Goal: Navigation & Orientation: Find specific page/section

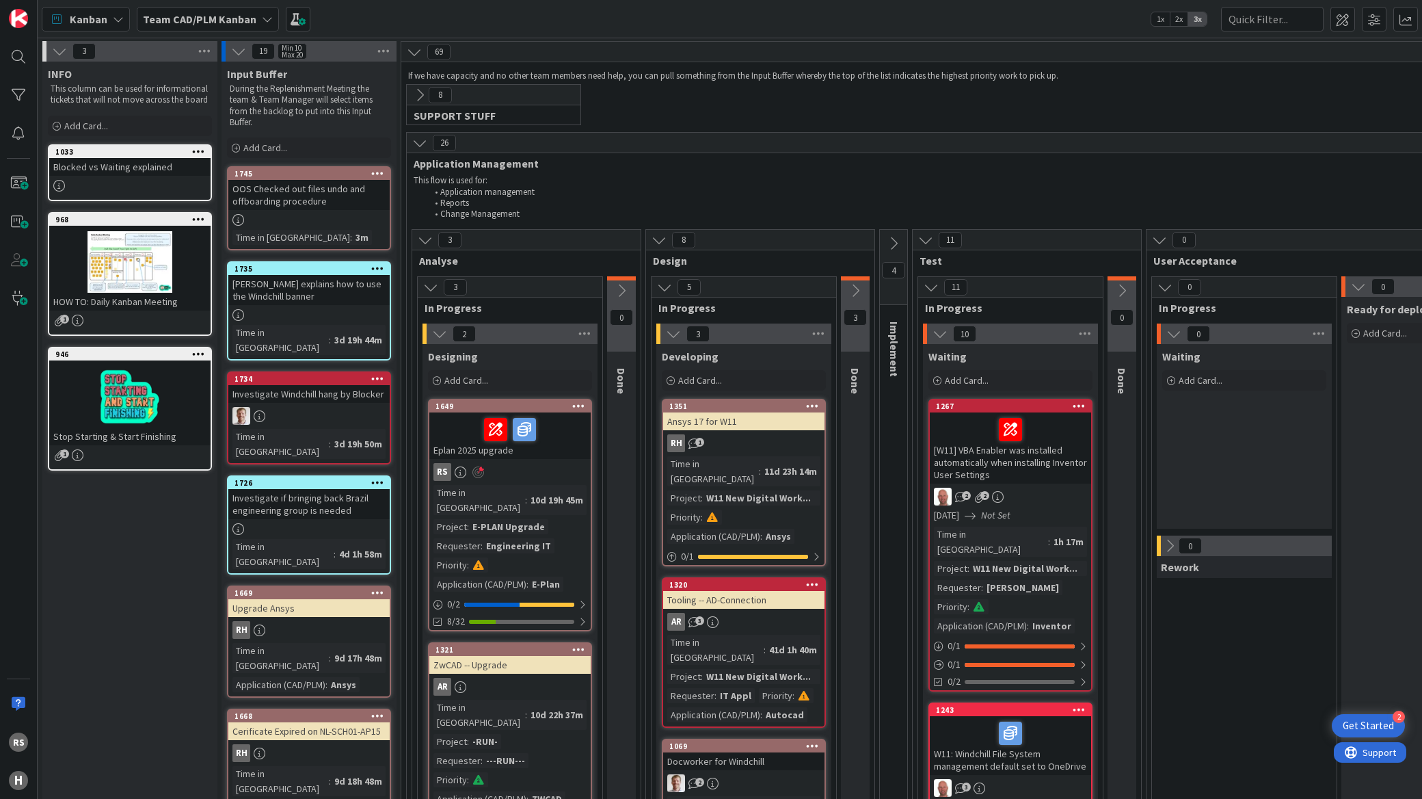
click at [525, 496] on span ":" at bounding box center [526, 499] width 2 height 15
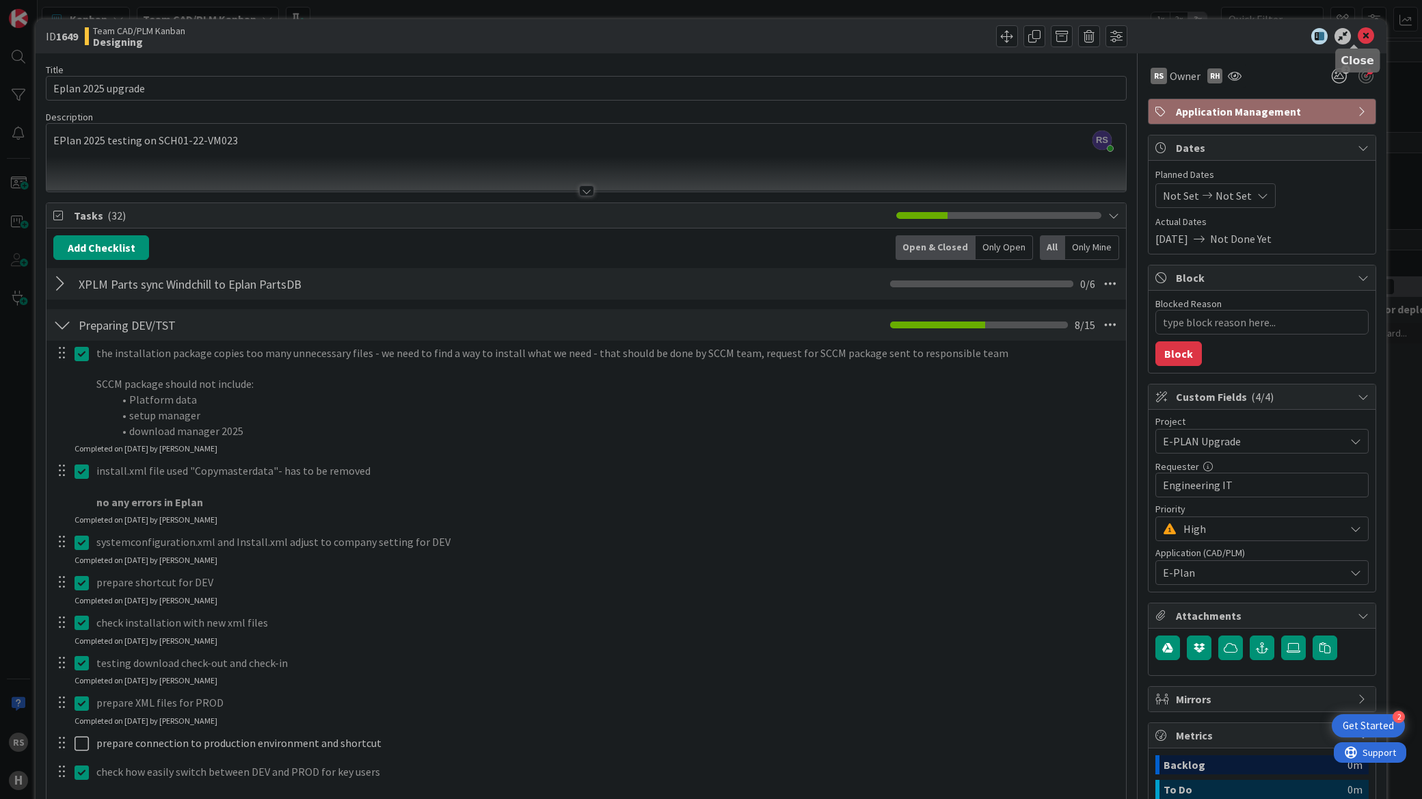
click at [1358, 36] on icon at bounding box center [1366, 36] width 16 height 16
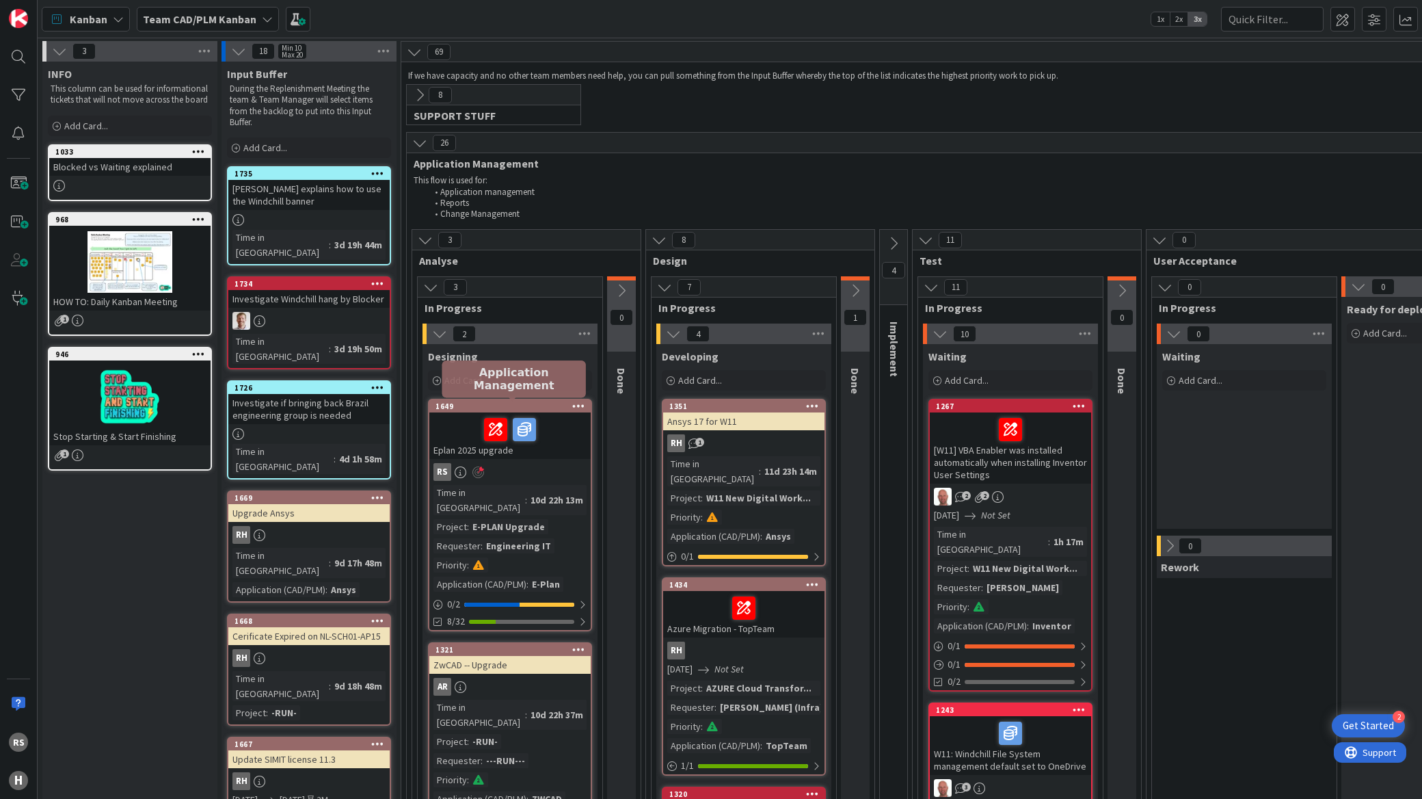
click at [481, 408] on div "1649" at bounding box center [512, 406] width 155 height 10
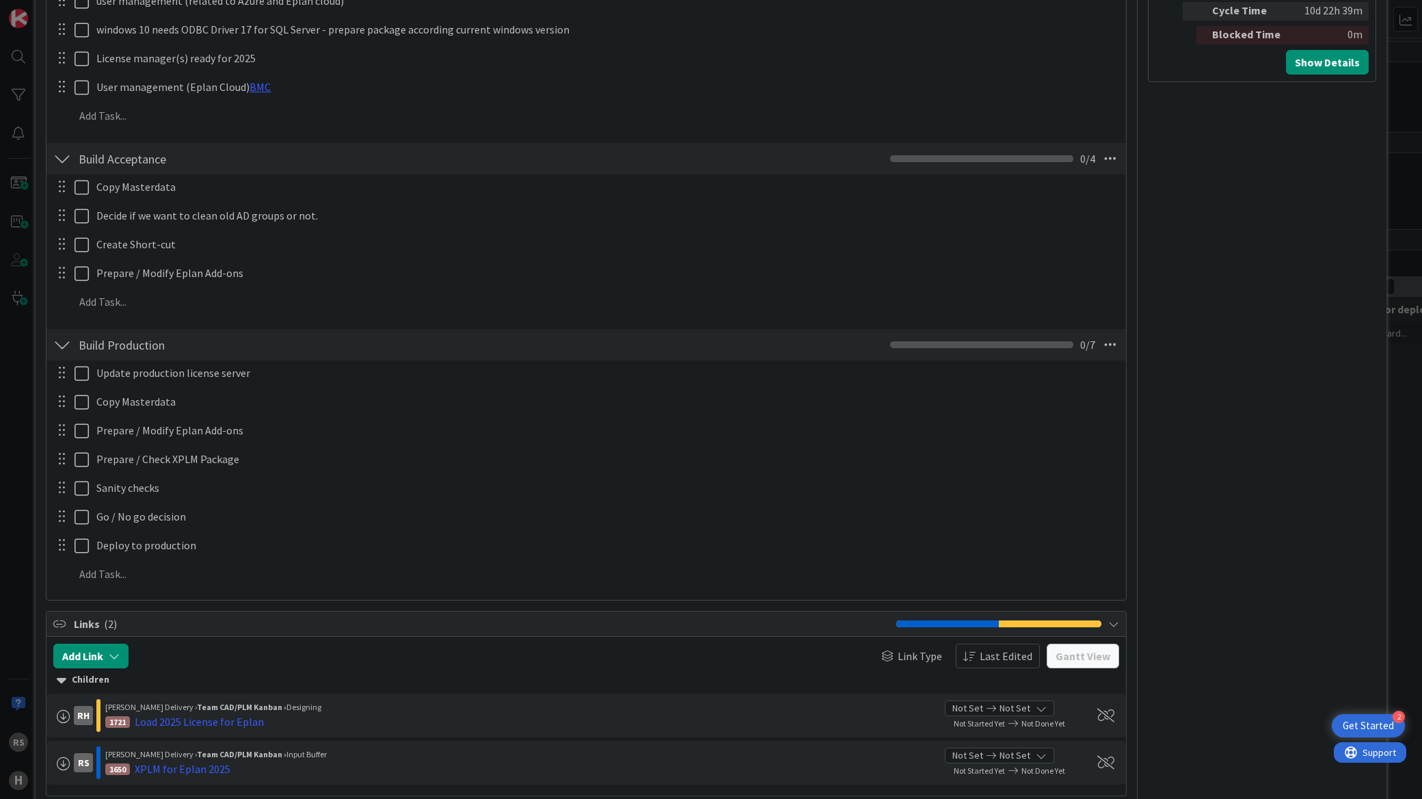
scroll to position [911, 0]
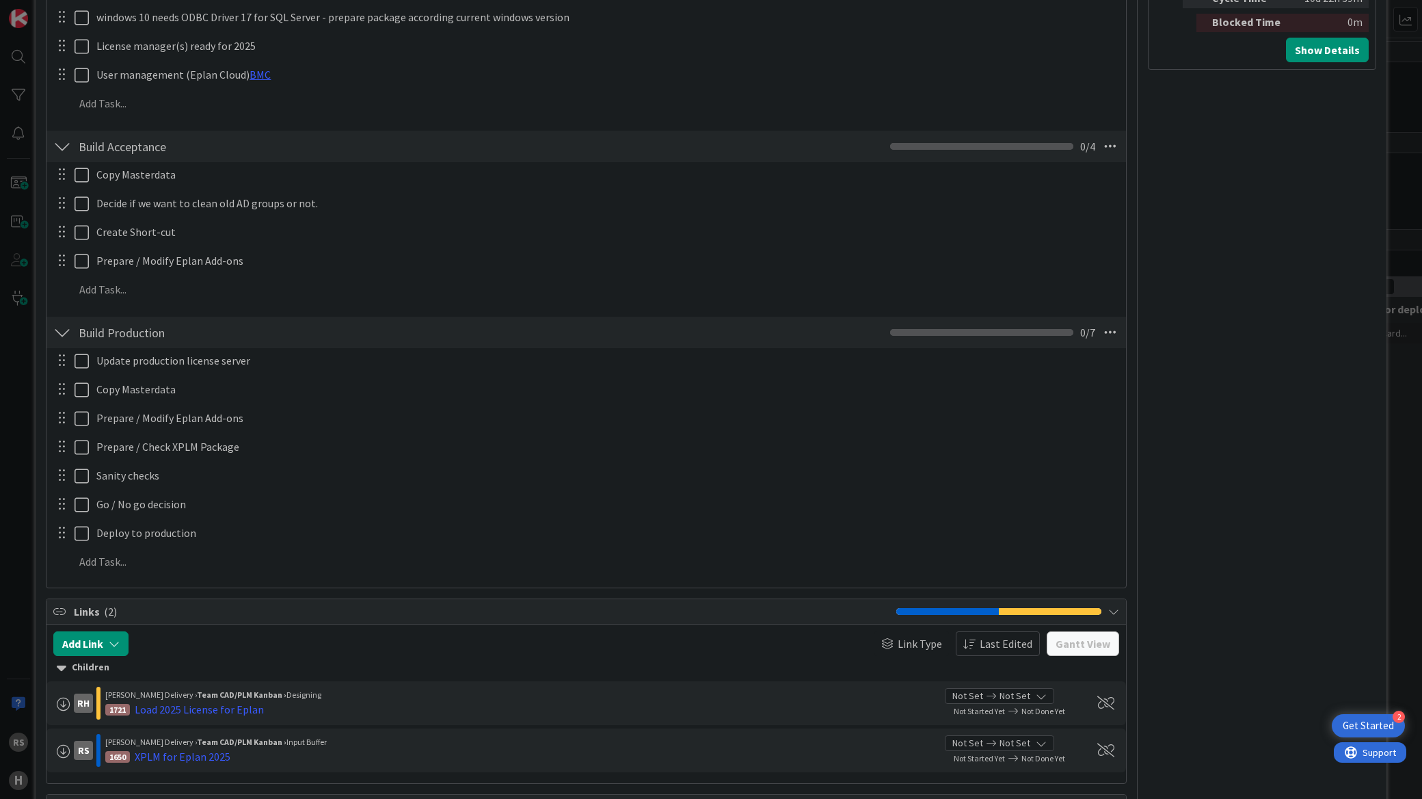
click at [1065, 617] on div "Links ( 2 )" at bounding box center [585, 611] width 1079 height 25
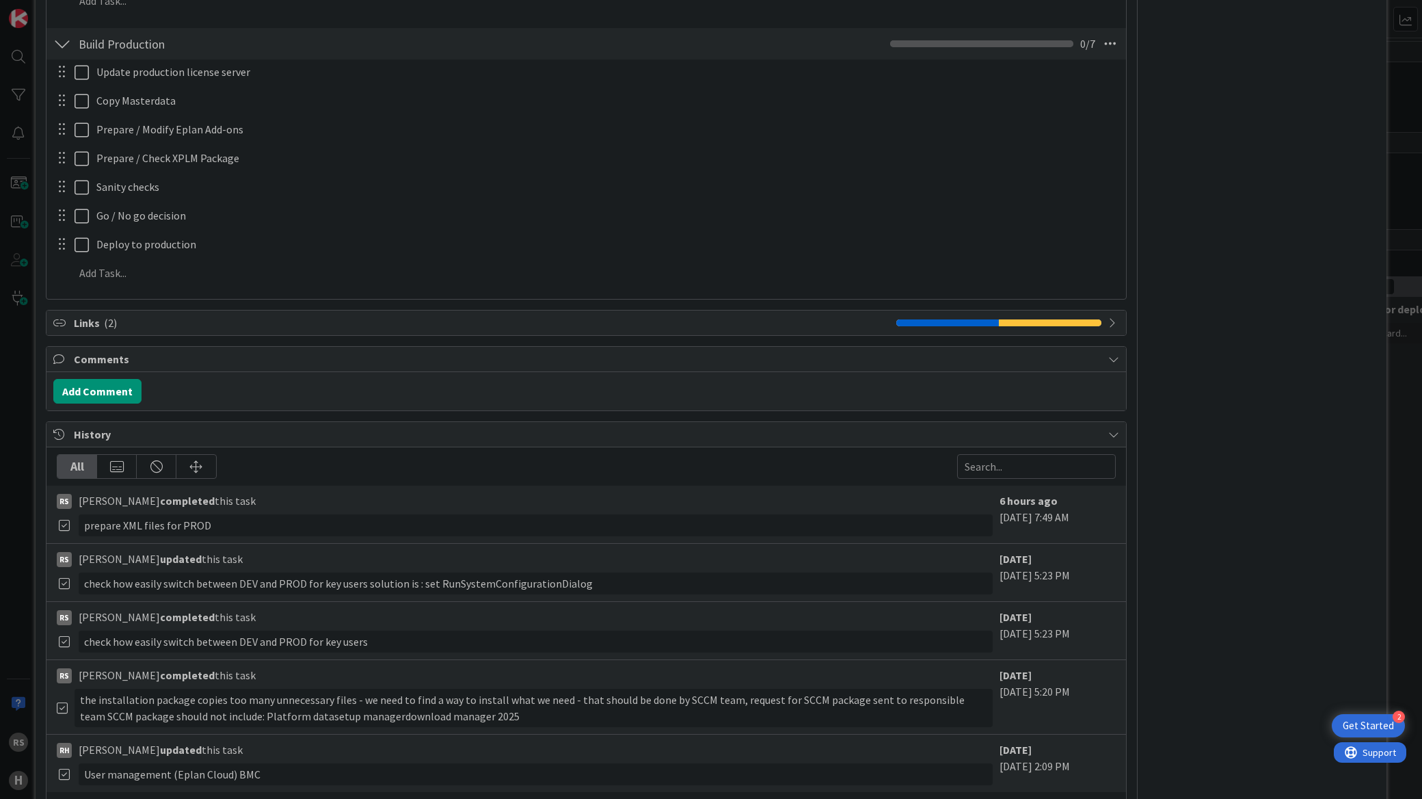
scroll to position [1215, 0]
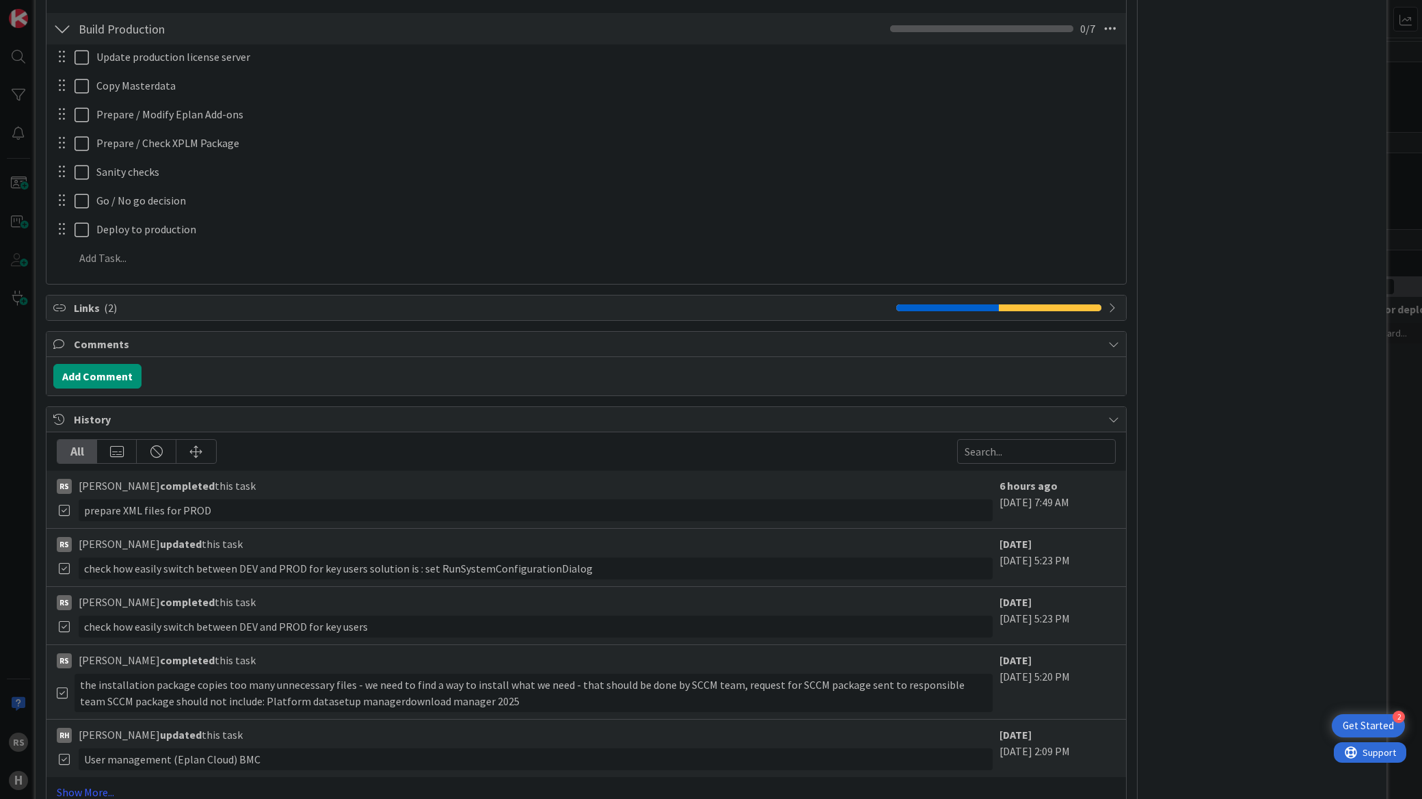
click at [1090, 319] on div "Links ( 2 )" at bounding box center [585, 307] width 1079 height 25
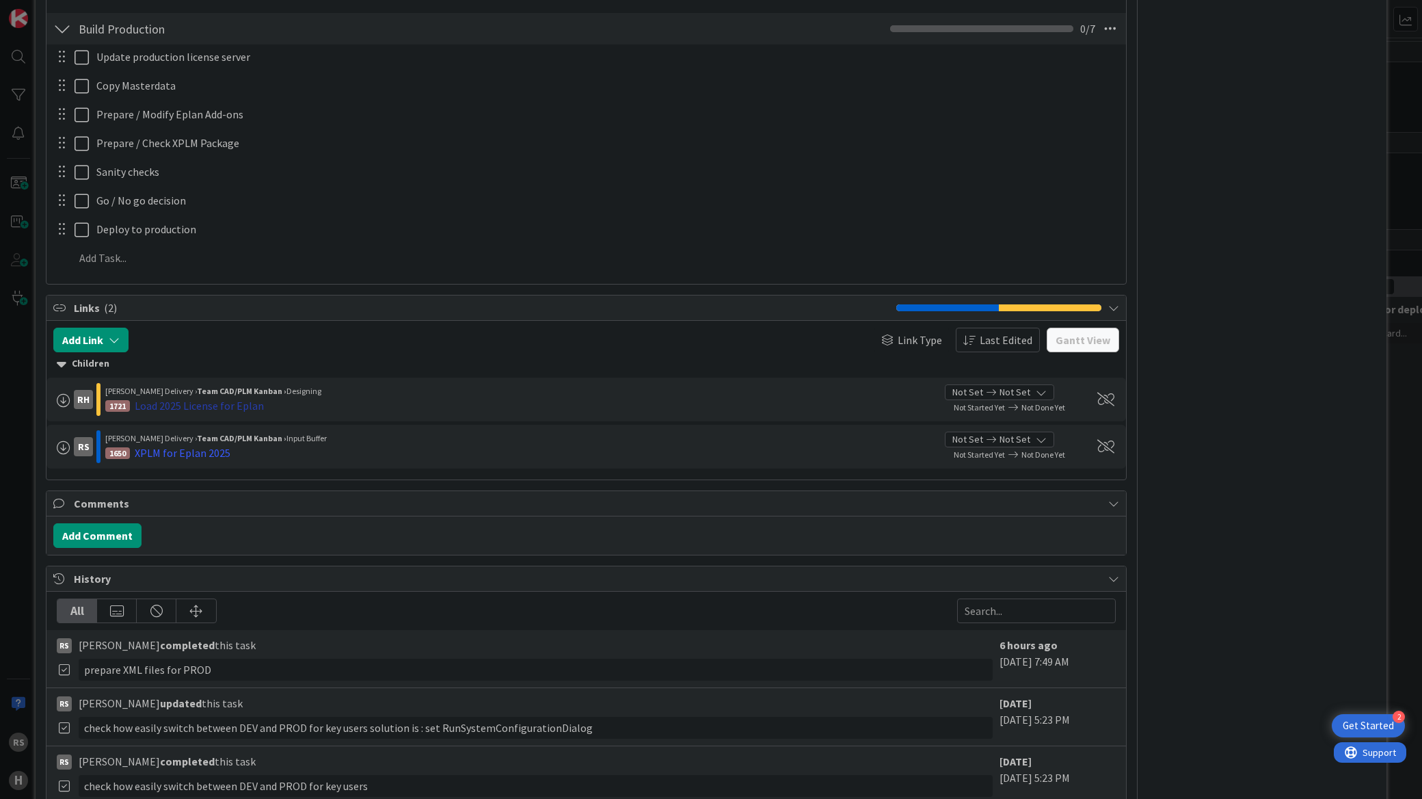
click at [164, 400] on div "Load 2025 License for Eplan" at bounding box center [199, 405] width 129 height 16
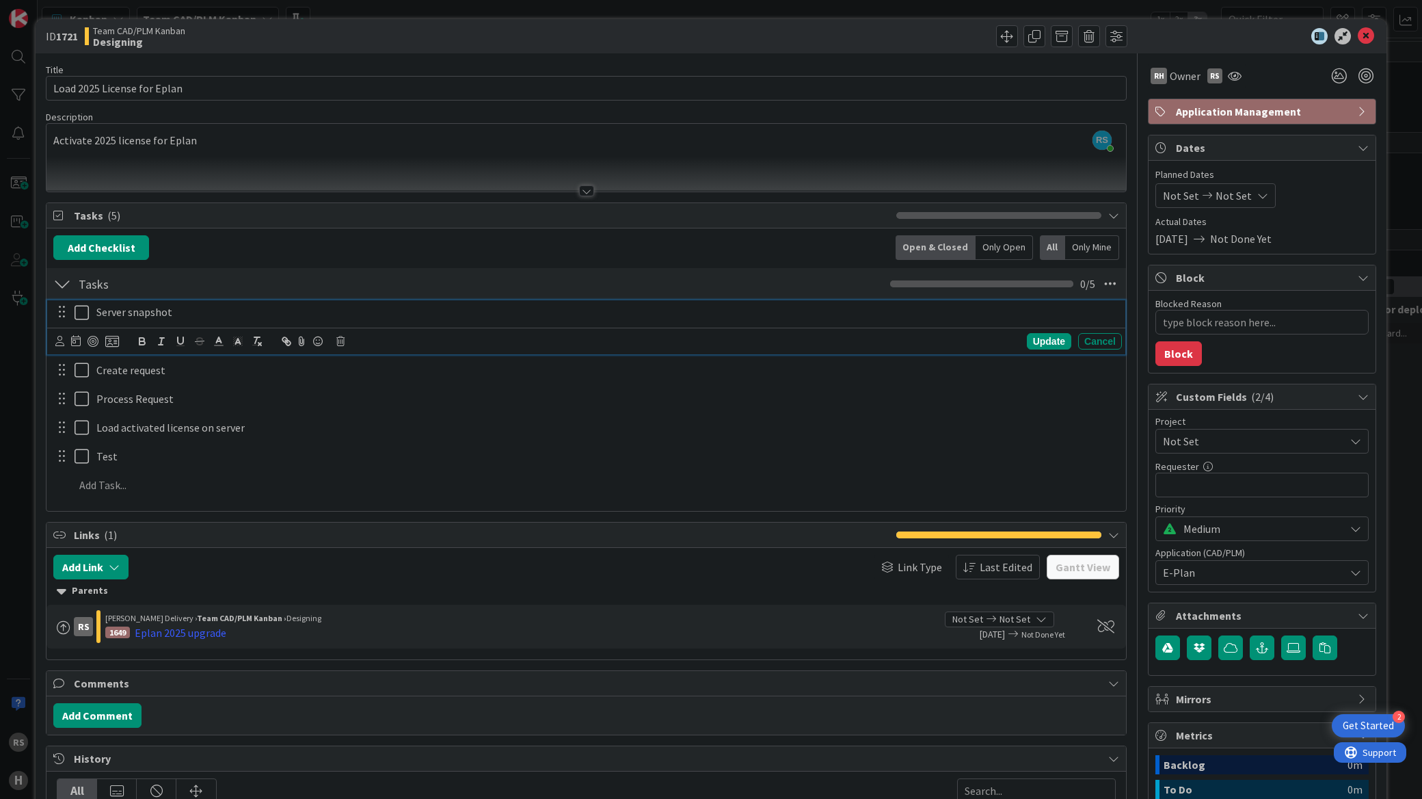
click at [75, 315] on icon at bounding box center [85, 312] width 21 height 16
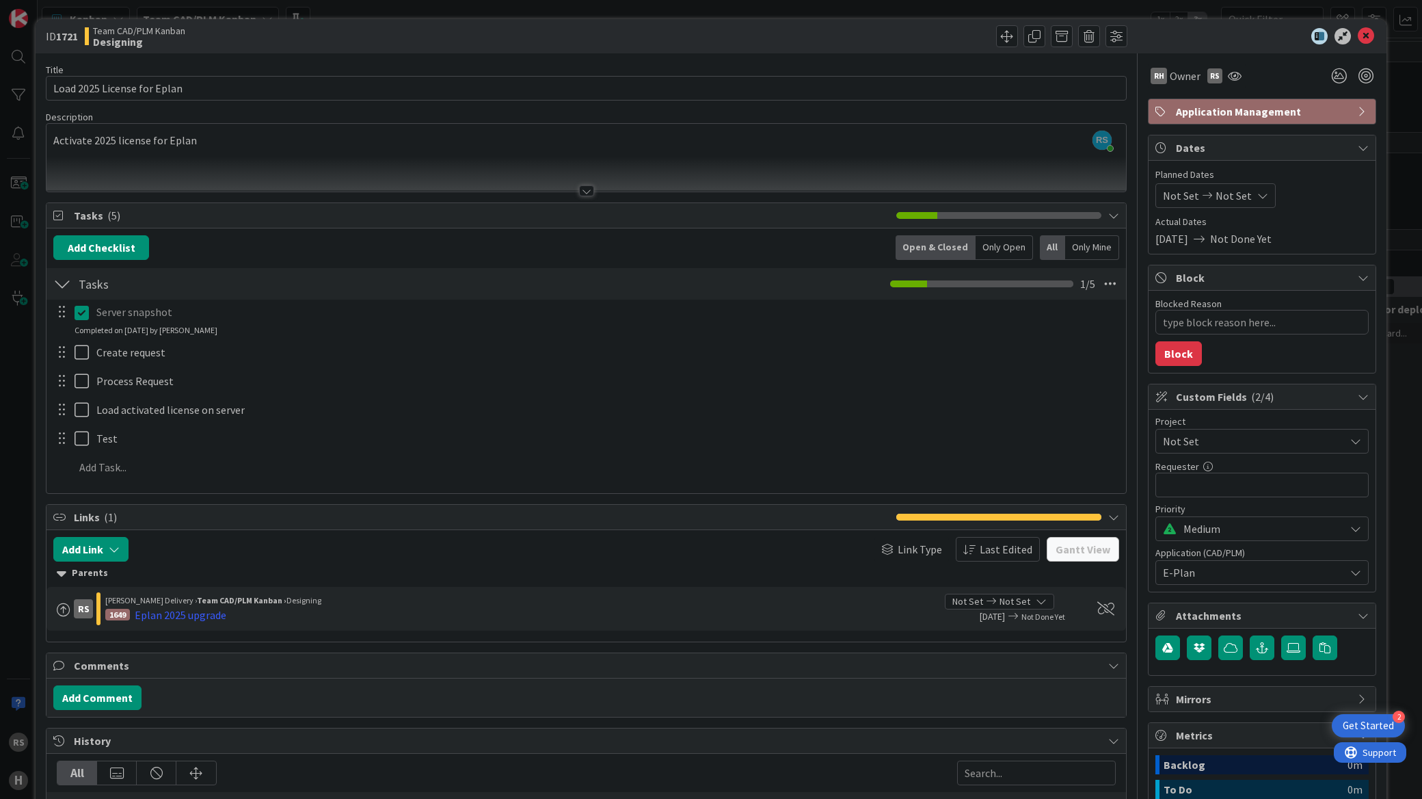
click at [73, 351] on div at bounding box center [72, 352] width 38 height 24
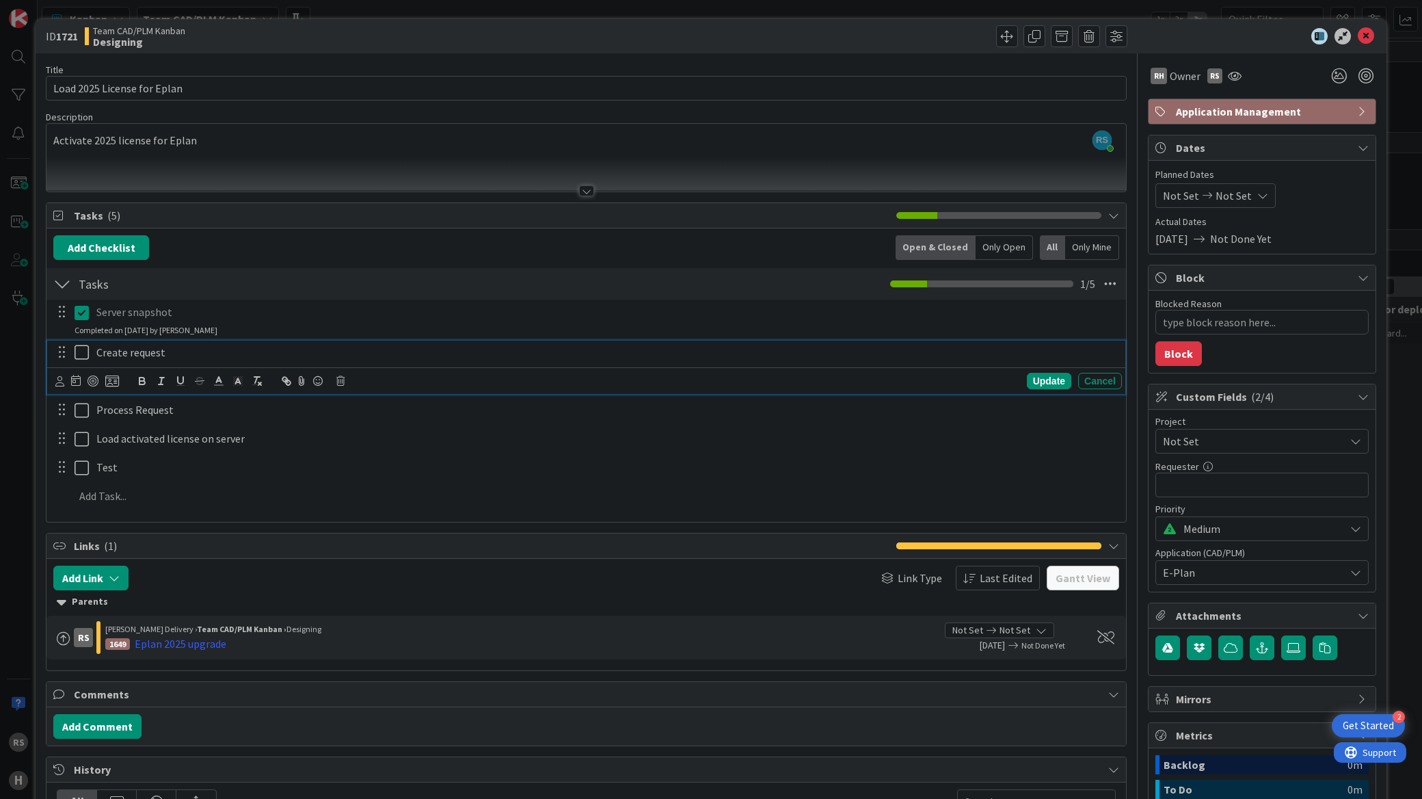
click at [81, 359] on icon at bounding box center [85, 352] width 21 height 16
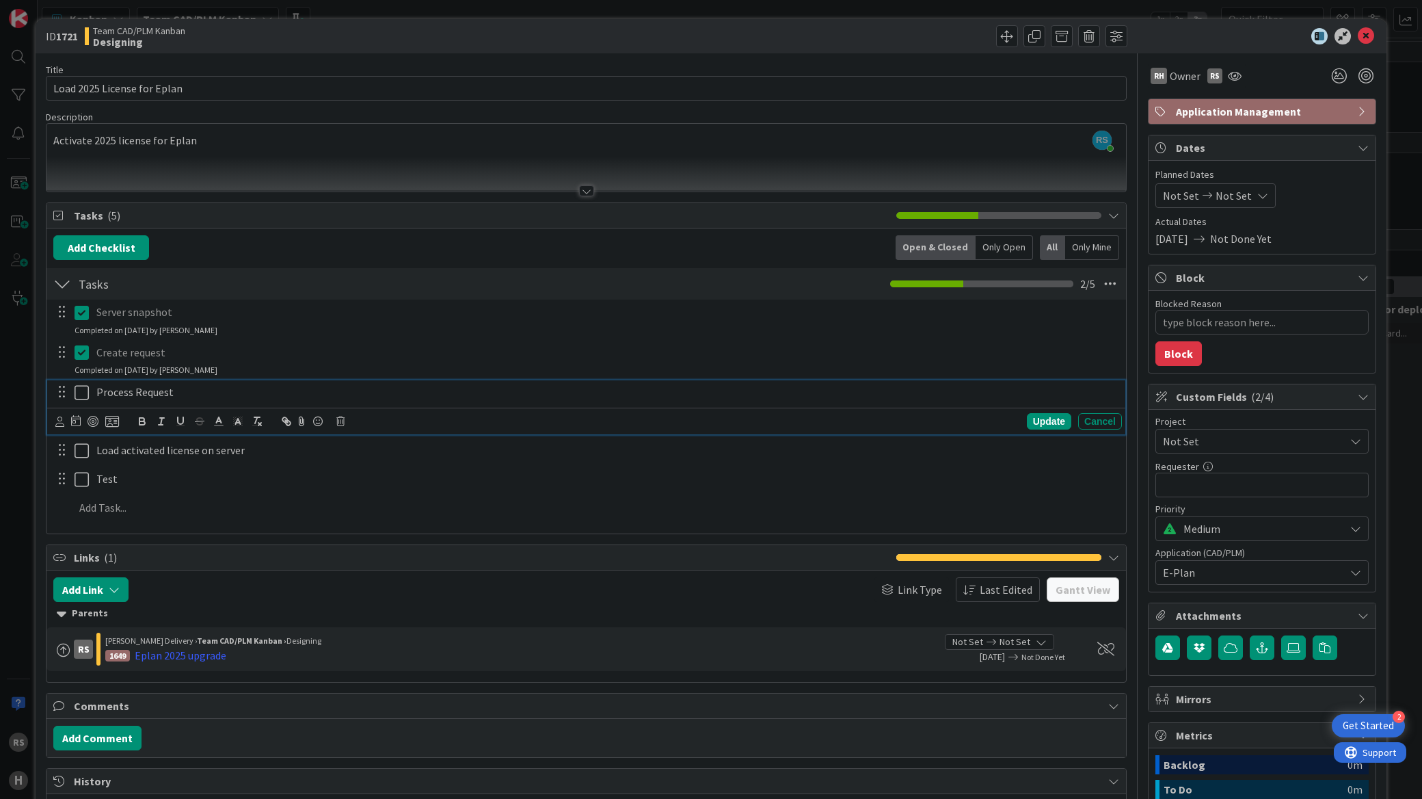
click at [77, 388] on icon at bounding box center [85, 392] width 21 height 16
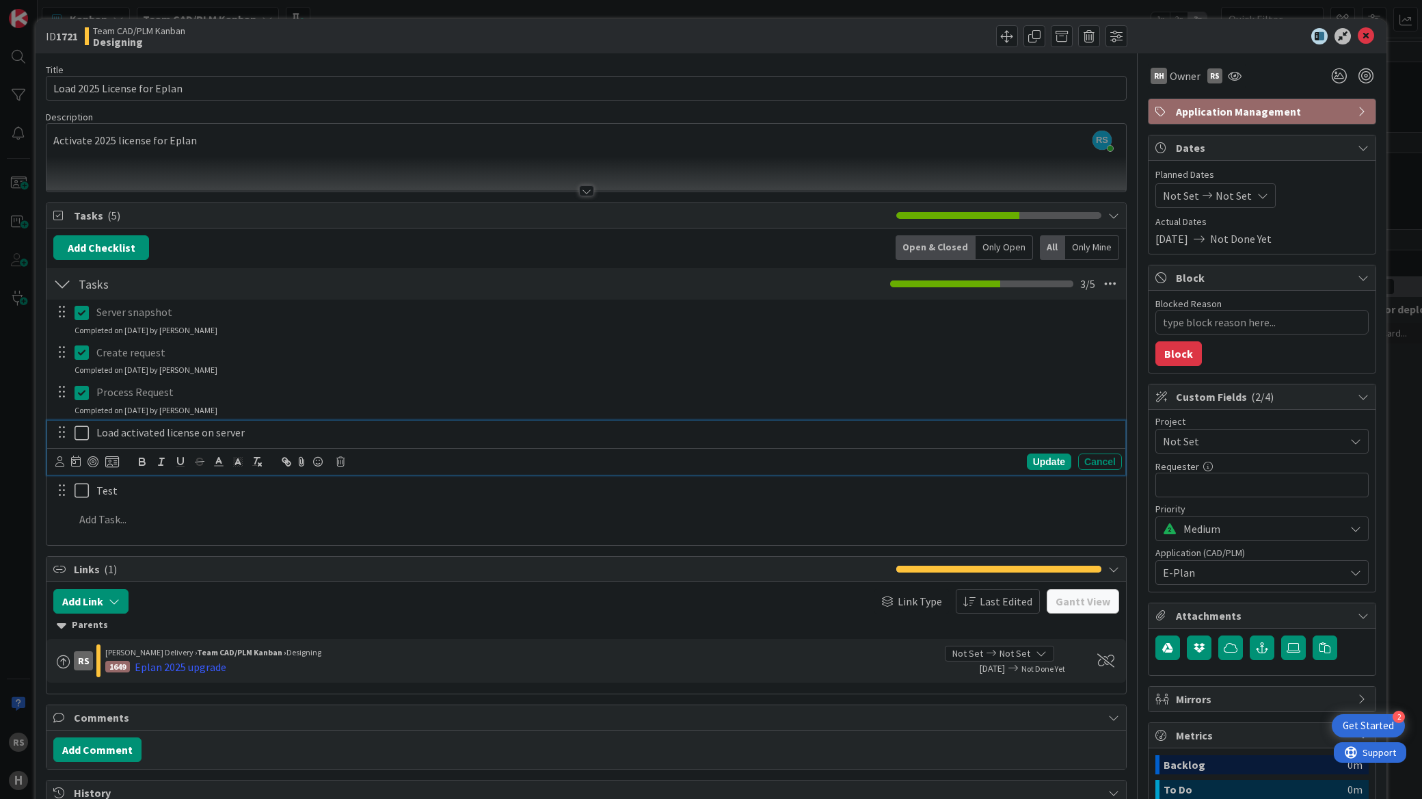
click at [76, 429] on icon at bounding box center [85, 433] width 21 height 16
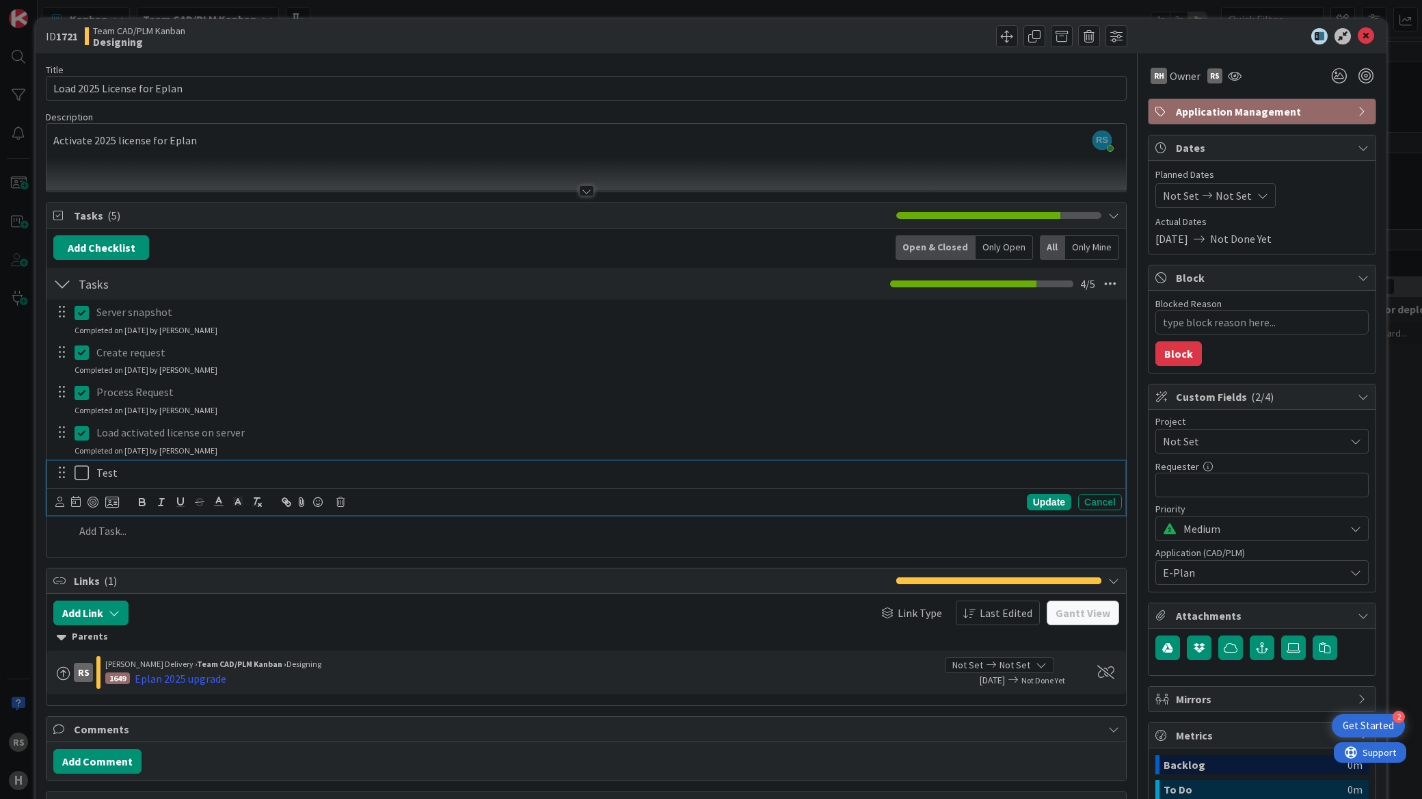
click at [82, 476] on icon at bounding box center [85, 472] width 21 height 16
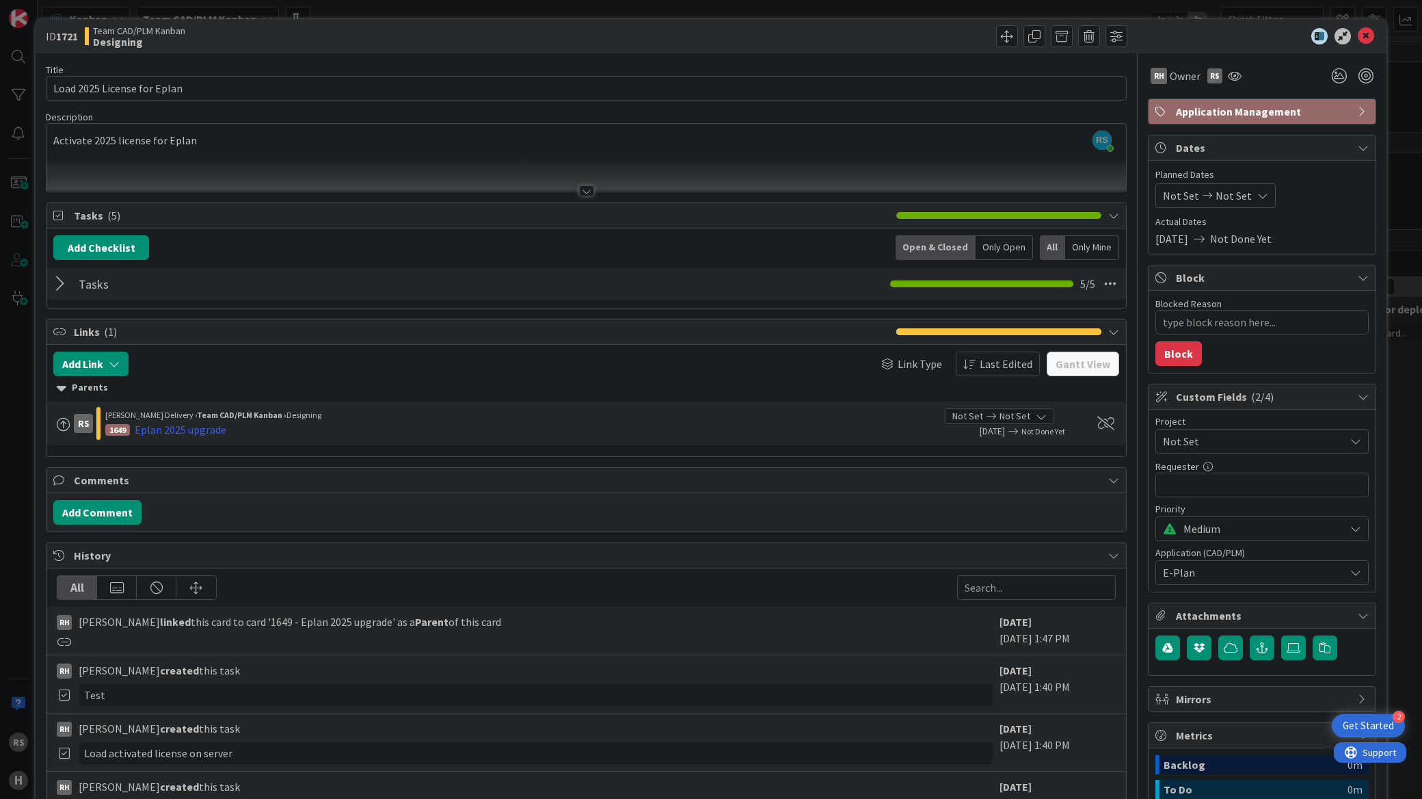
click at [58, 292] on div at bounding box center [62, 283] width 18 height 25
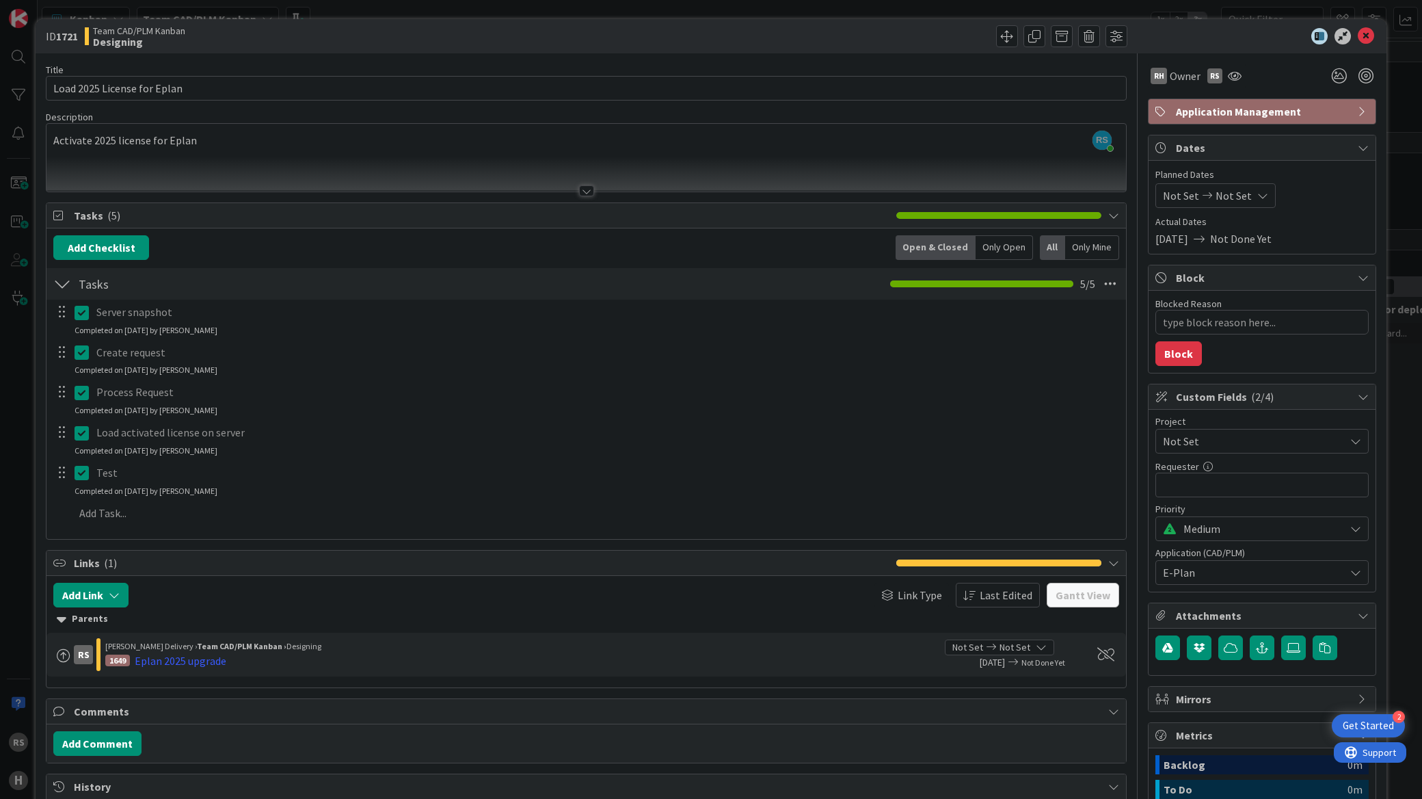
click at [79, 317] on icon at bounding box center [85, 312] width 21 height 16
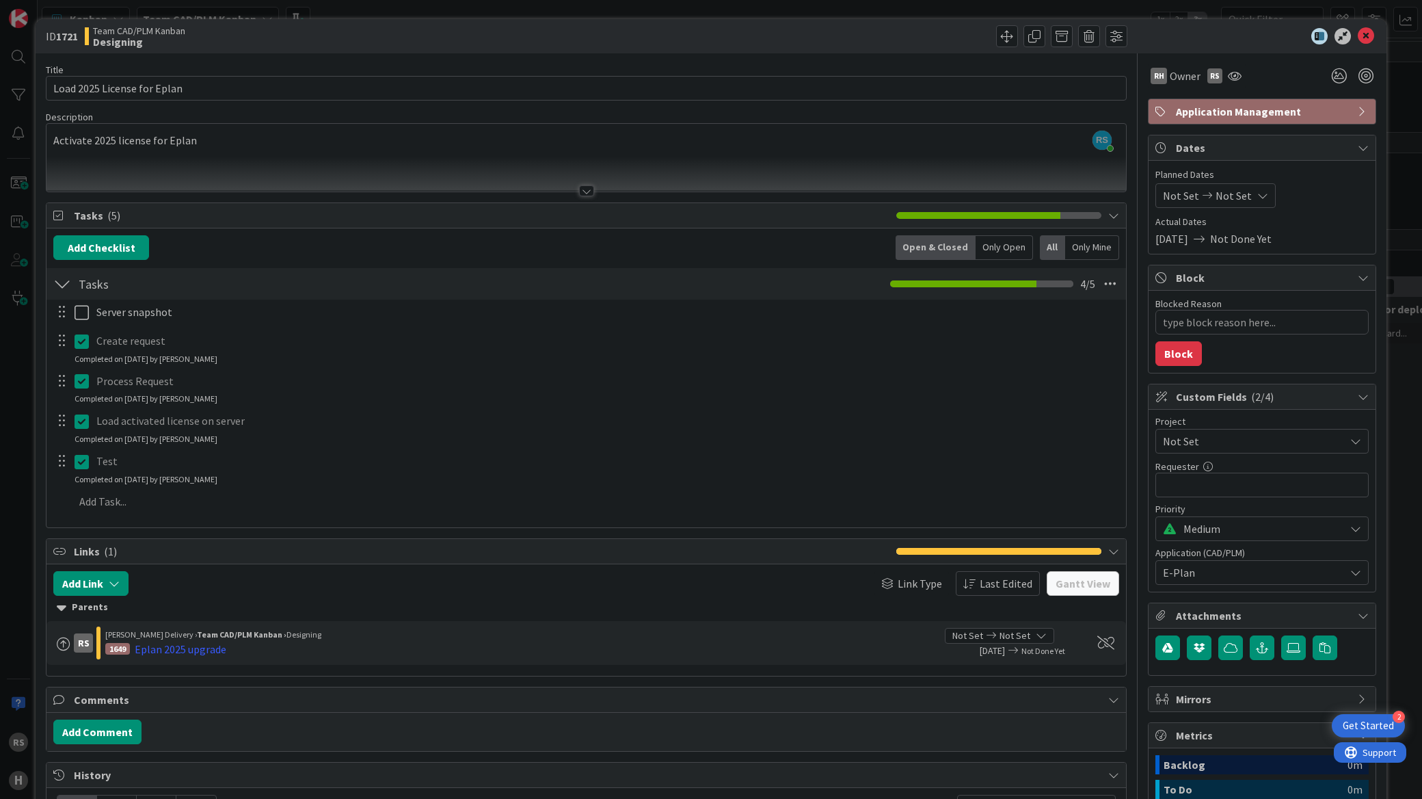
click at [79, 367] on div "Server snapshot Update Cancel Create request Update Cancel Completed on [DATE] …" at bounding box center [586, 408] width 1066 height 219
click at [80, 346] on icon at bounding box center [85, 341] width 21 height 16
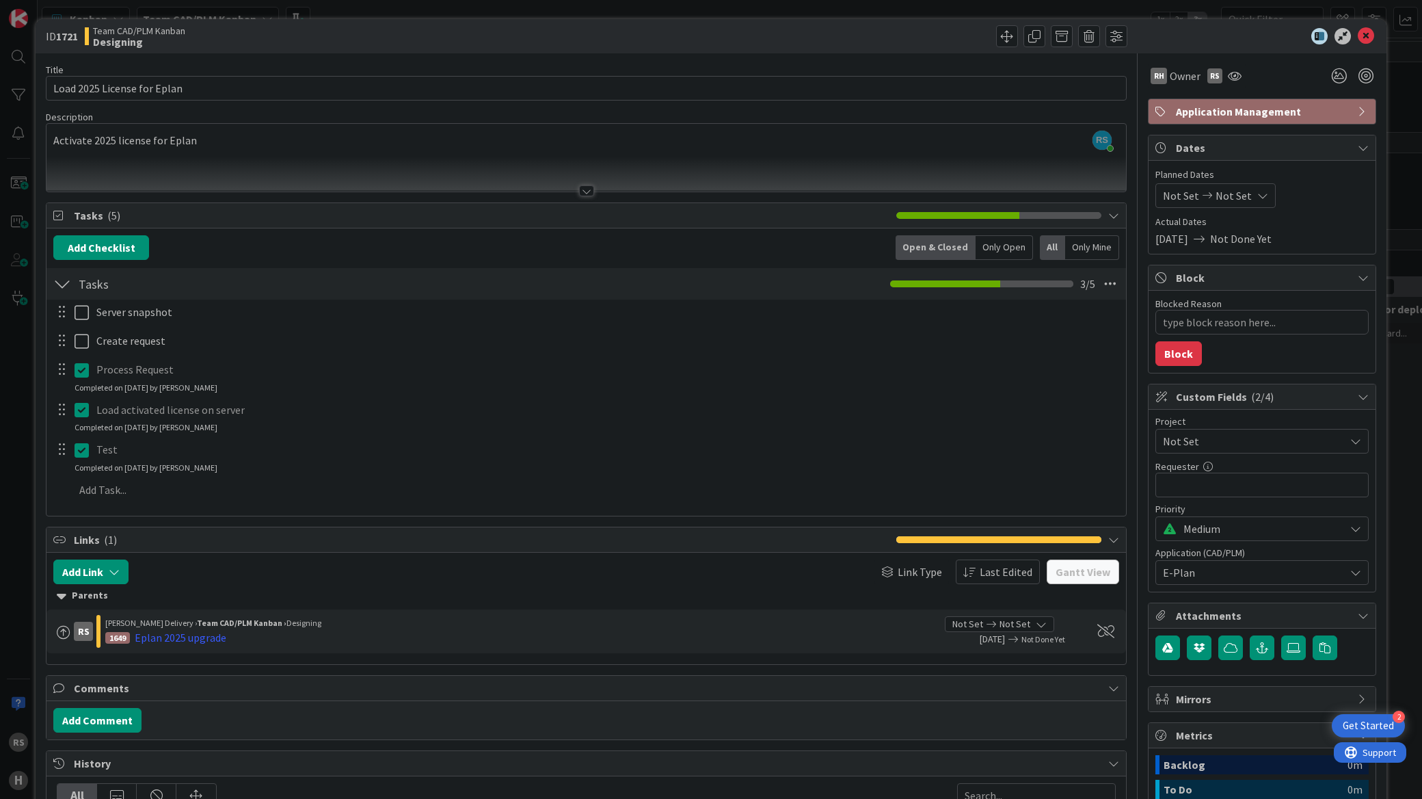
click at [78, 397] on div "Server snapshot Update Cancel Create request Update Cancel Process Request Upda…" at bounding box center [586, 403] width 1066 height 208
click at [79, 375] on icon at bounding box center [85, 370] width 21 height 16
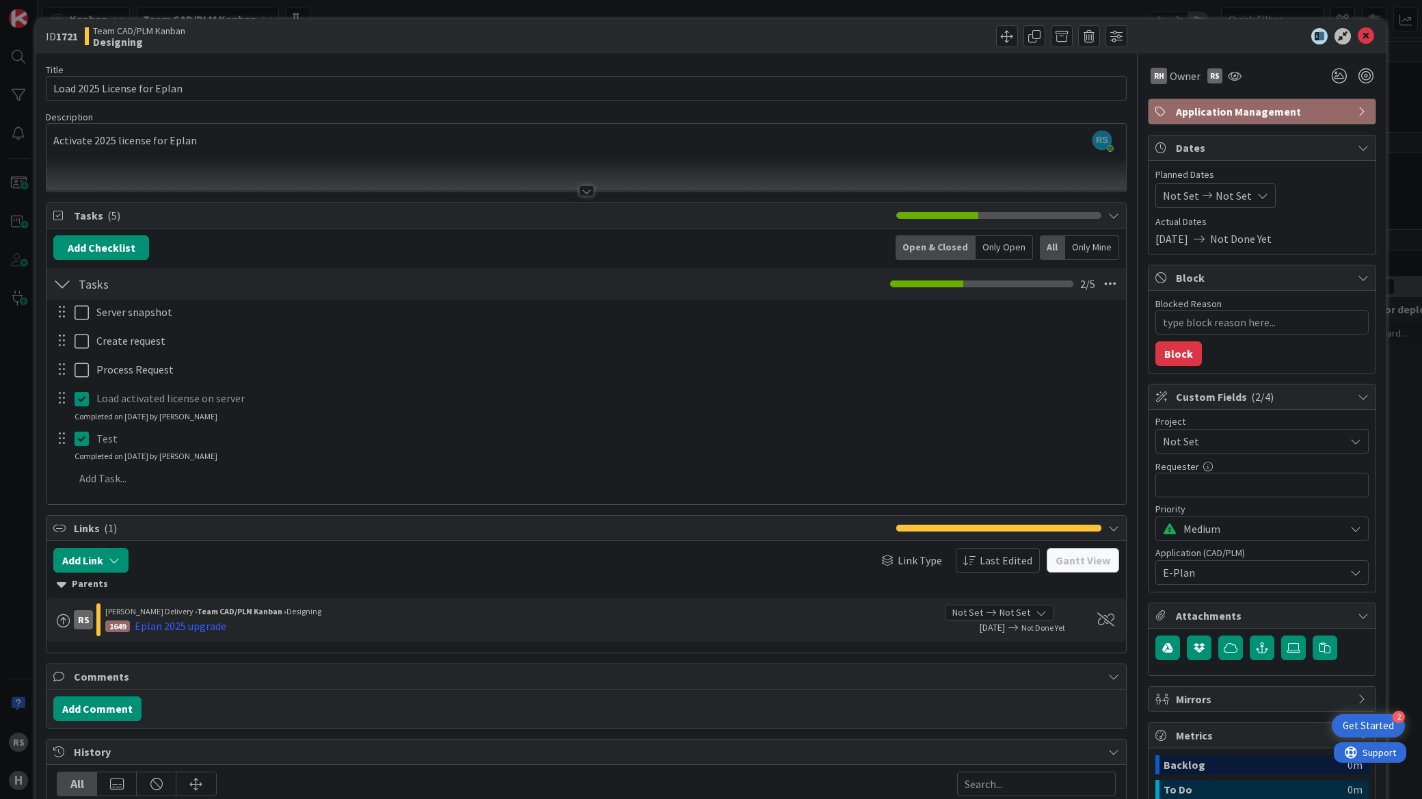
click at [83, 424] on div "Server snapshot Update Cancel Create request Update Cancel Process Request Upda…" at bounding box center [586, 397] width 1066 height 196
click at [81, 407] on button at bounding box center [83, 399] width 16 height 22
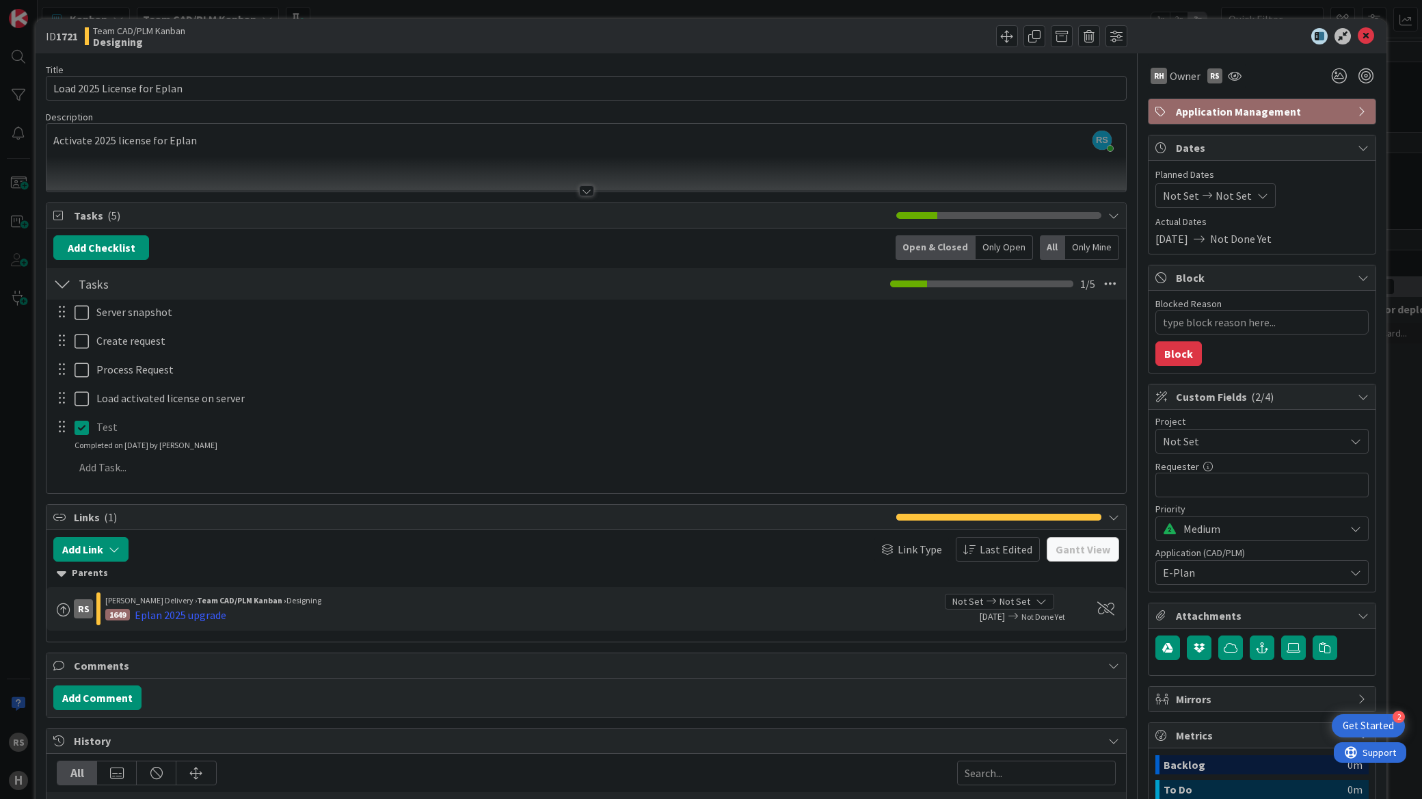
click at [83, 460] on div "Server snapshot Update Cancel Create request Update Cancel Process Request Upda…" at bounding box center [586, 391] width 1066 height 185
click at [77, 432] on icon at bounding box center [85, 427] width 21 height 16
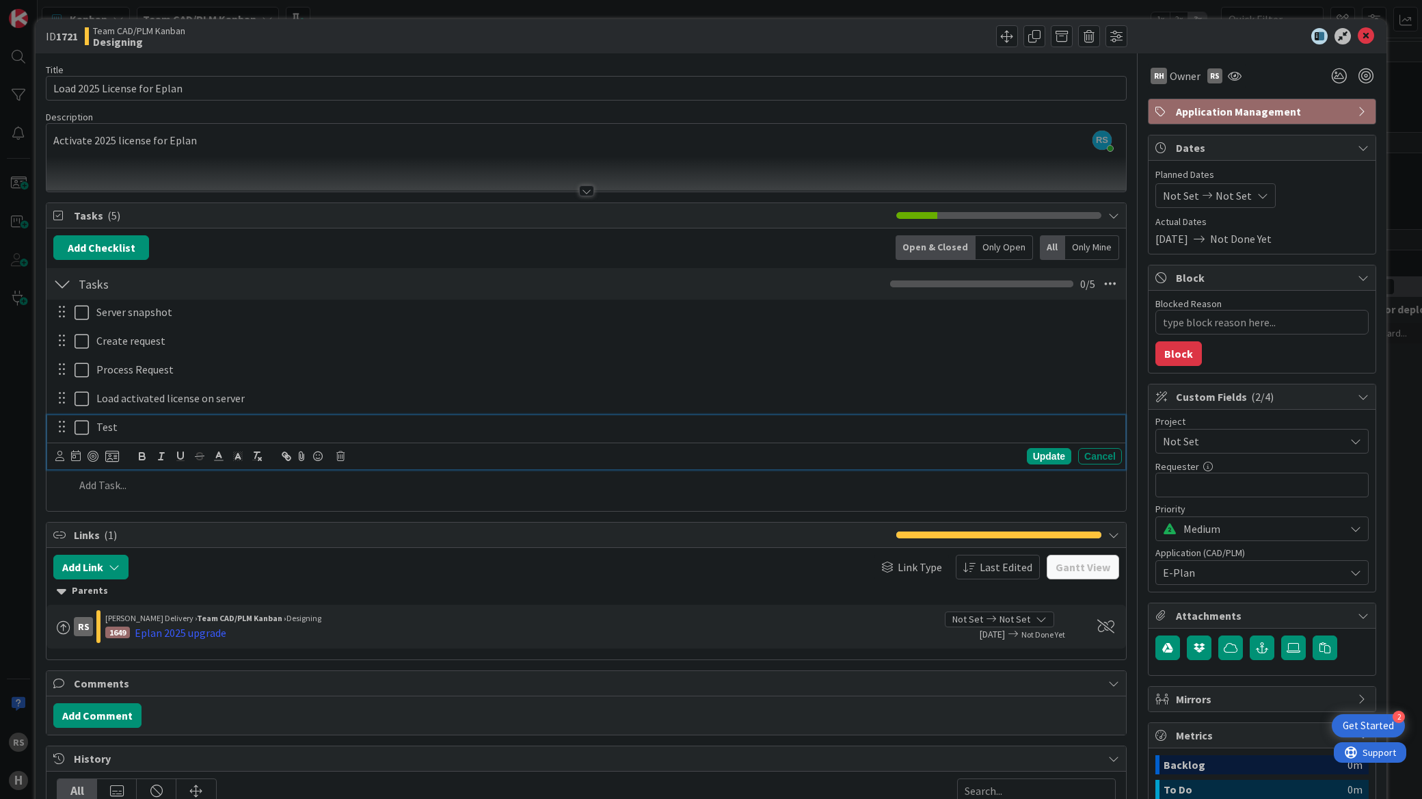
type textarea "x"
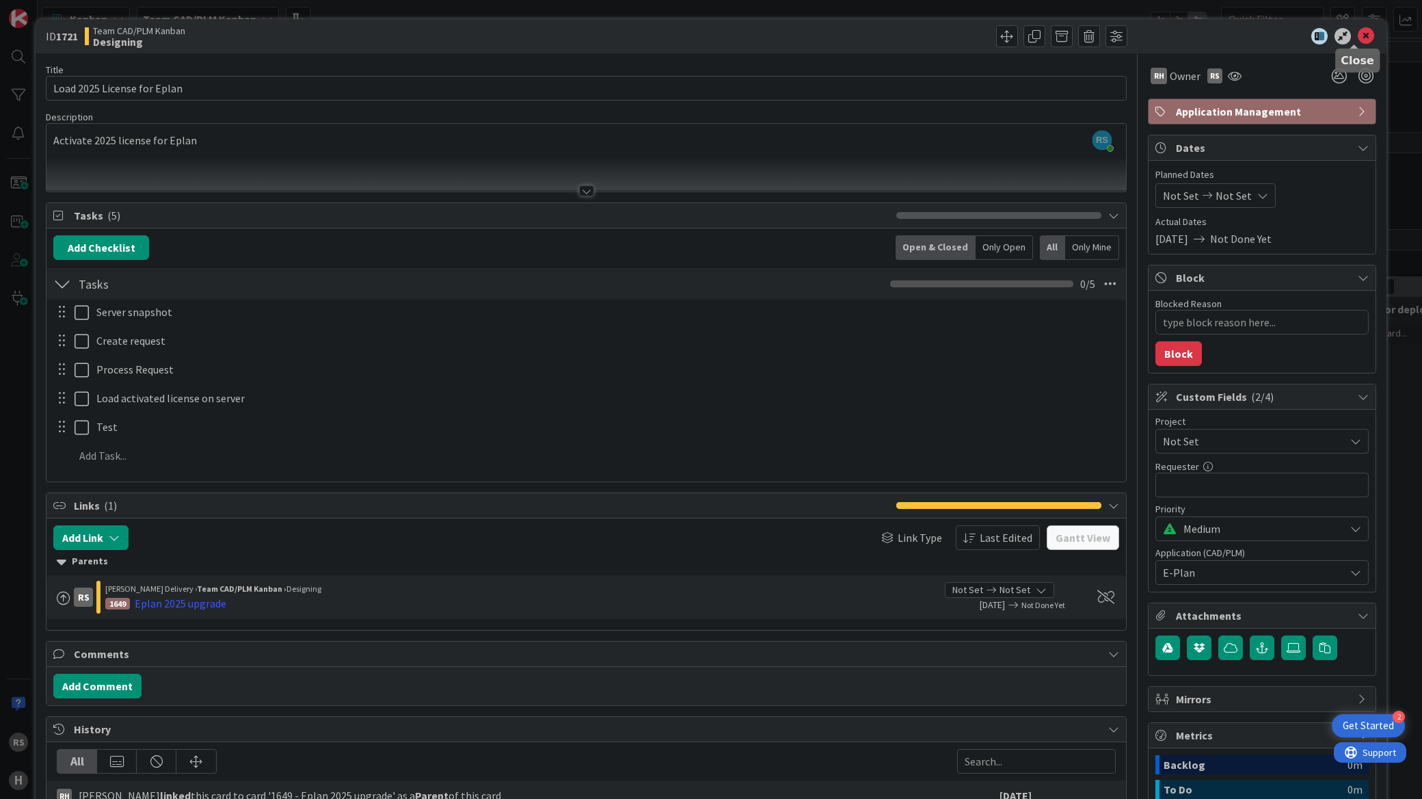
click at [1358, 37] on icon at bounding box center [1366, 36] width 16 height 16
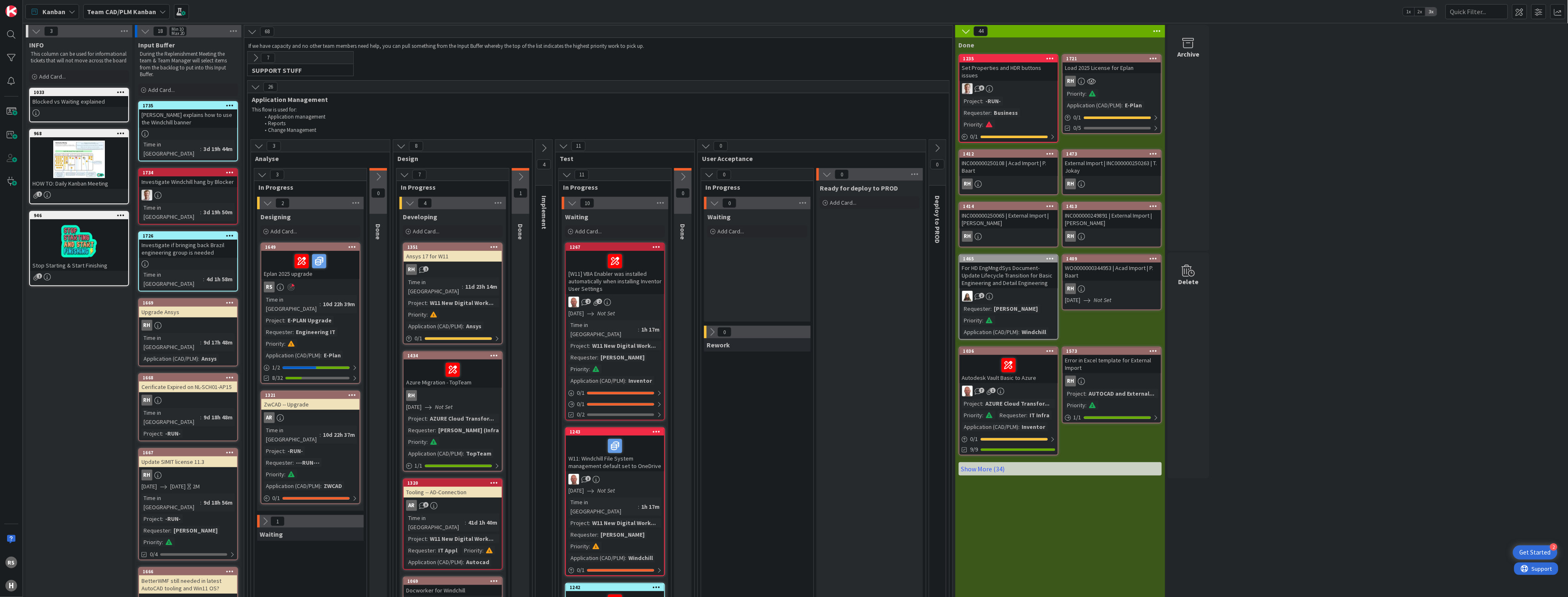
click at [255, 147] on icon at bounding box center [259, 145] width 9 height 9
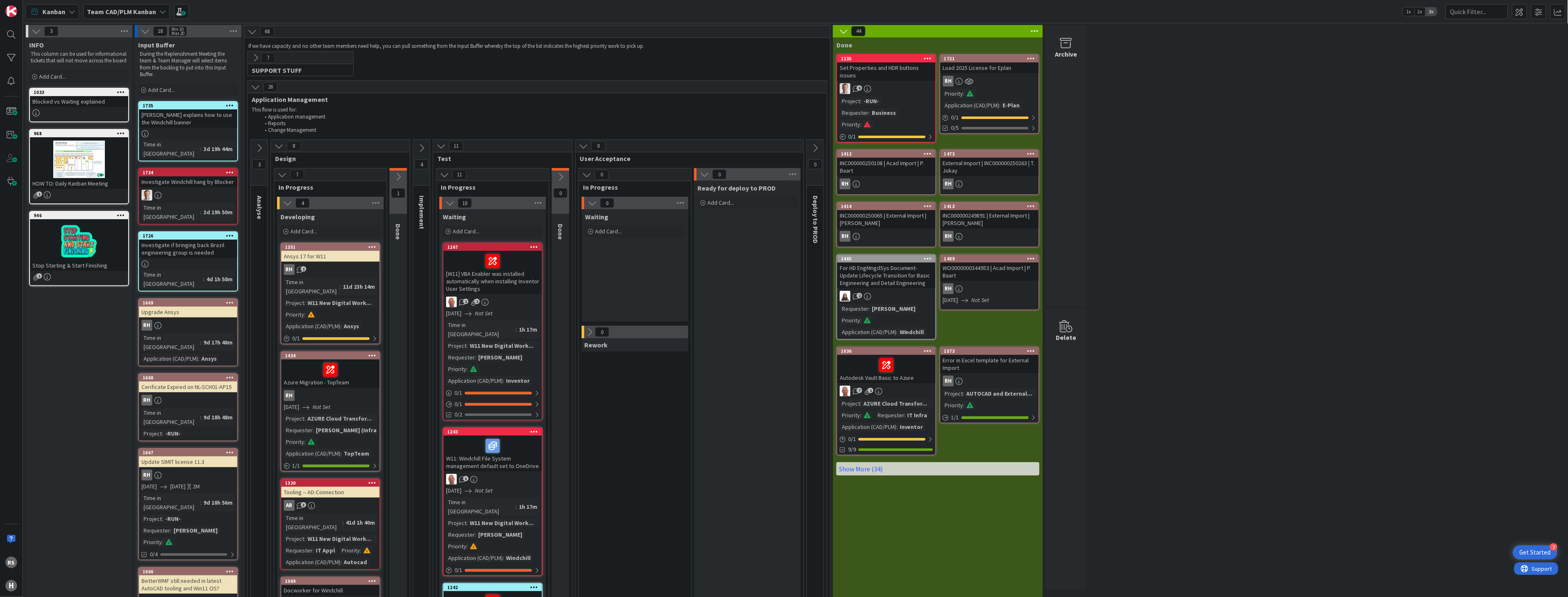
click at [277, 148] on icon at bounding box center [279, 145] width 9 height 9
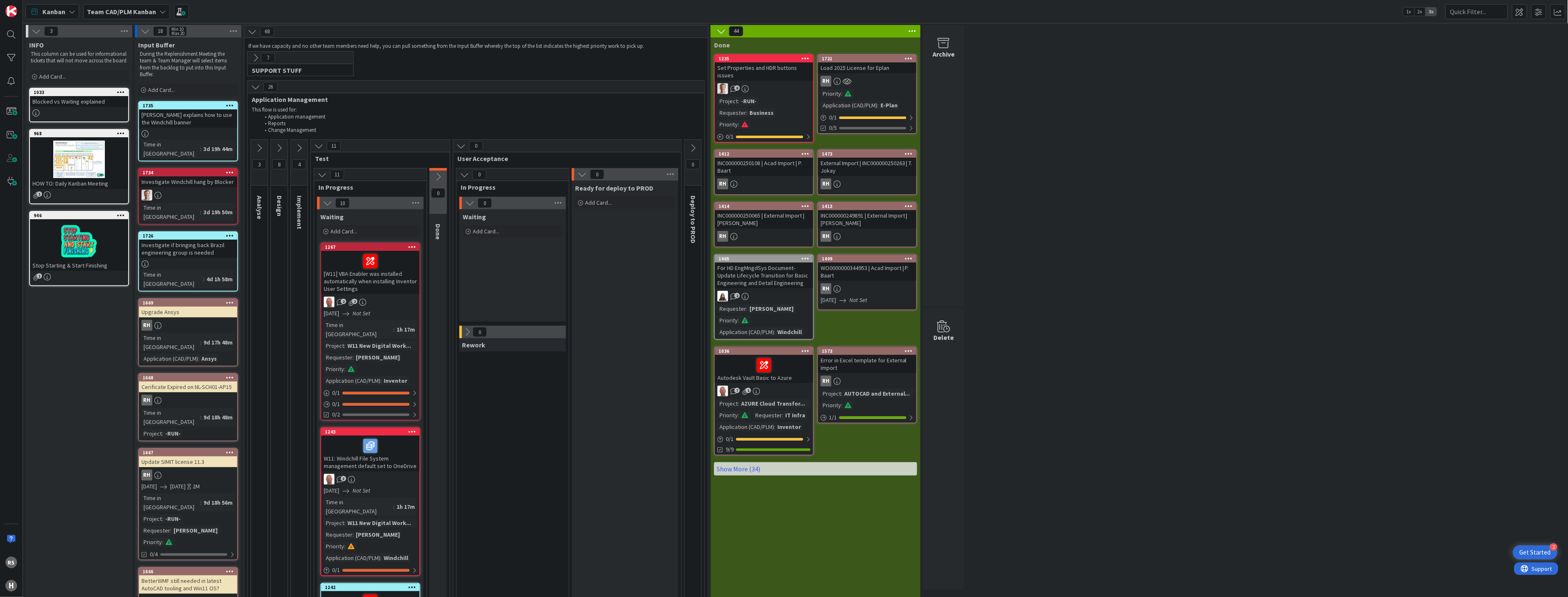
click at [323, 147] on button at bounding box center [319, 146] width 11 height 11
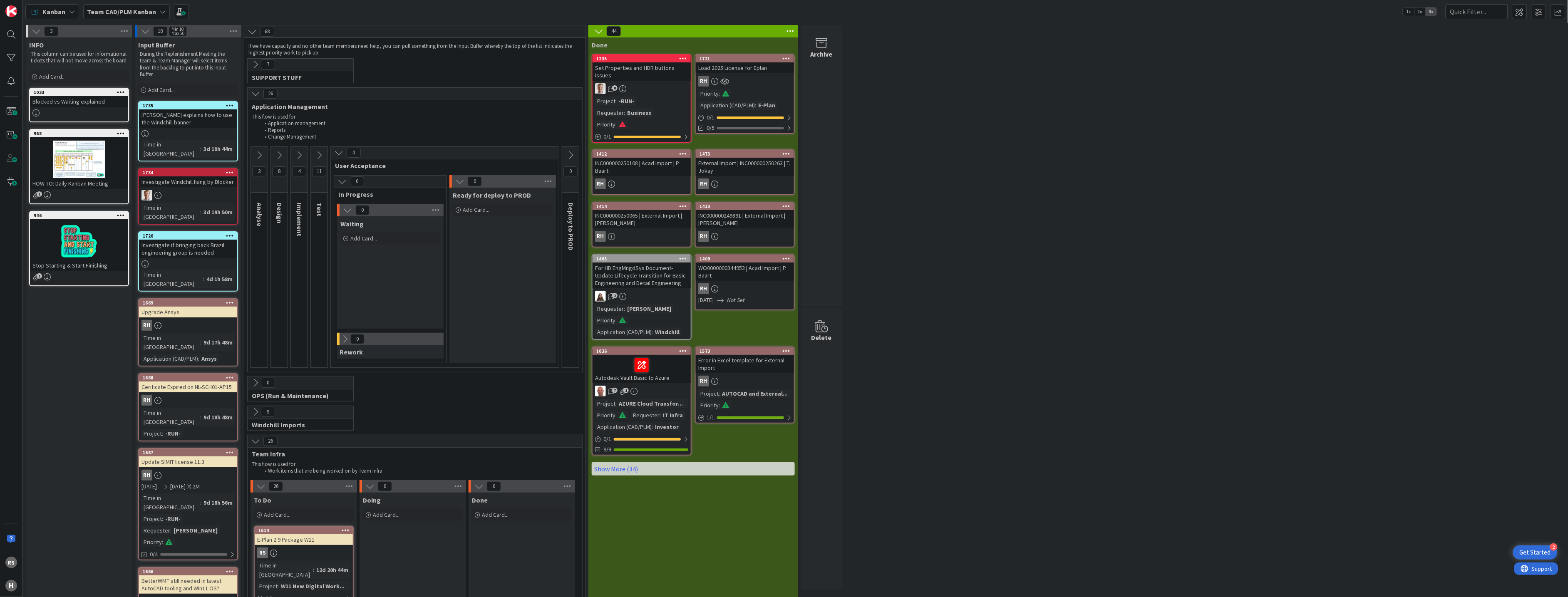
click at [256, 98] on button at bounding box center [256, 94] width 11 height 11
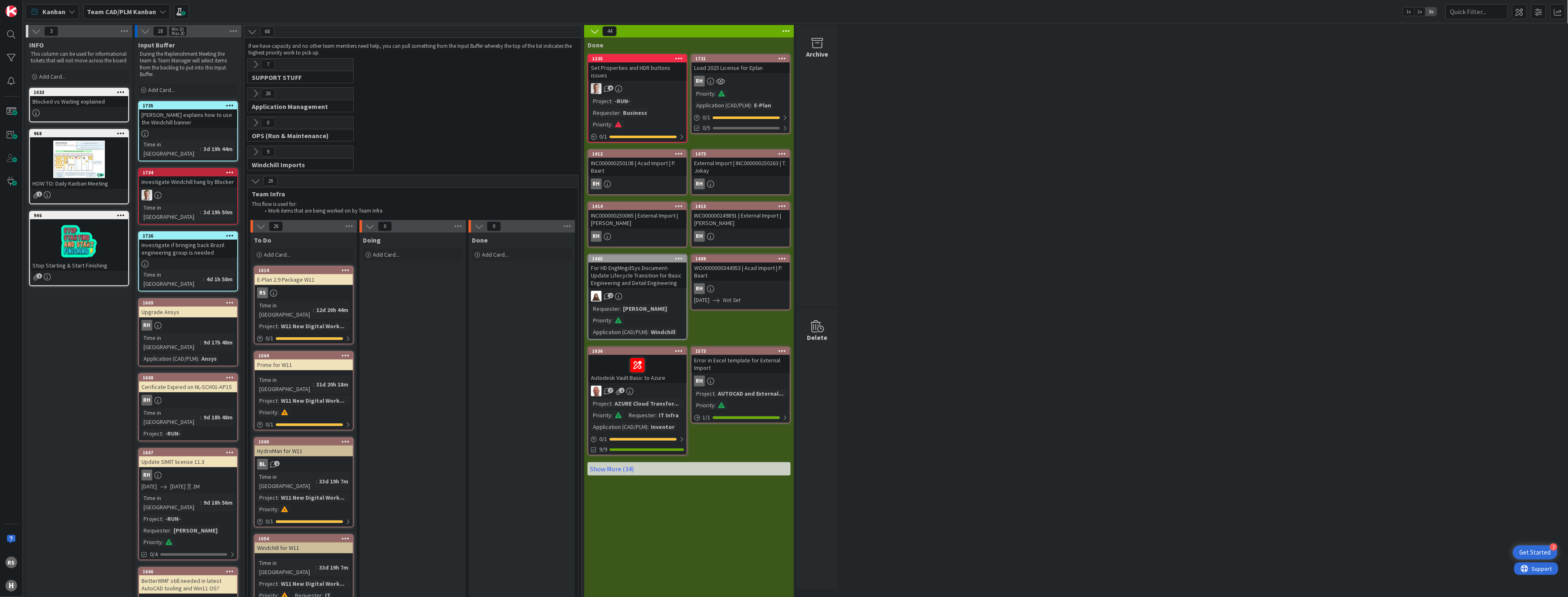
click at [253, 182] on icon at bounding box center [255, 181] width 9 height 9
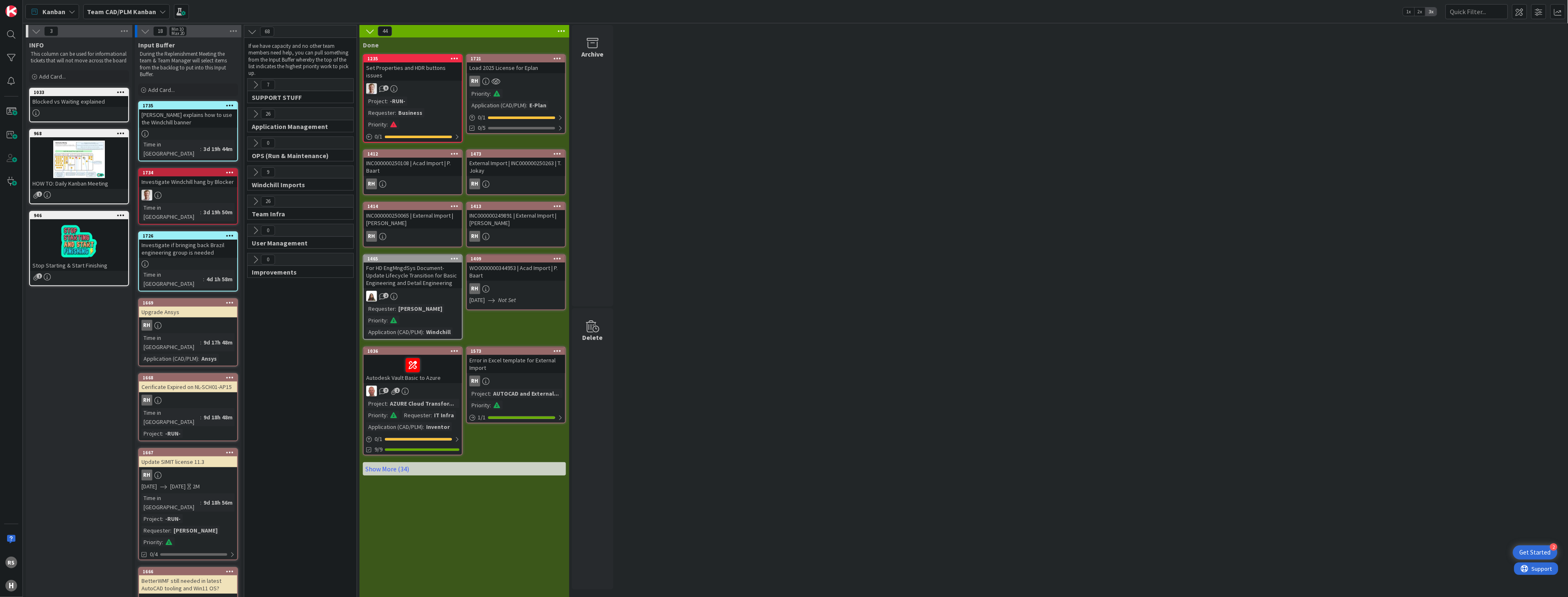
click at [253, 86] on icon at bounding box center [255, 85] width 9 height 9
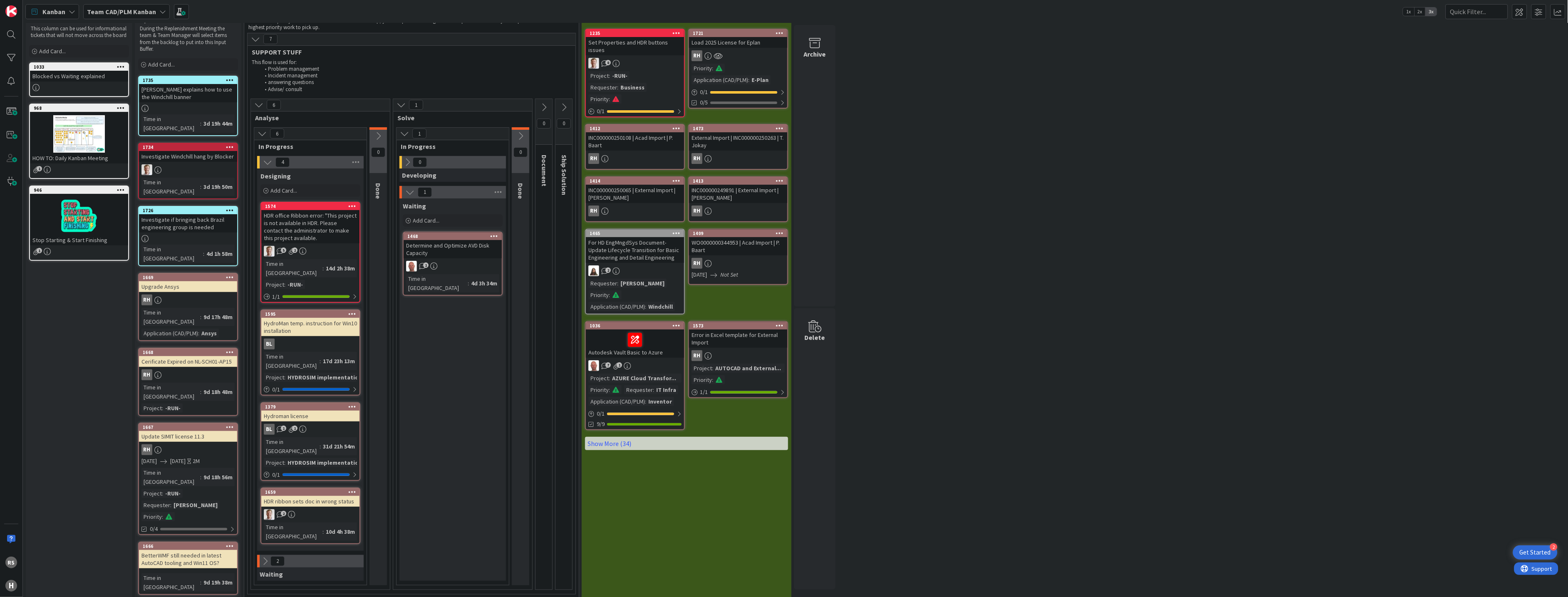
scroll to position [46, 0]
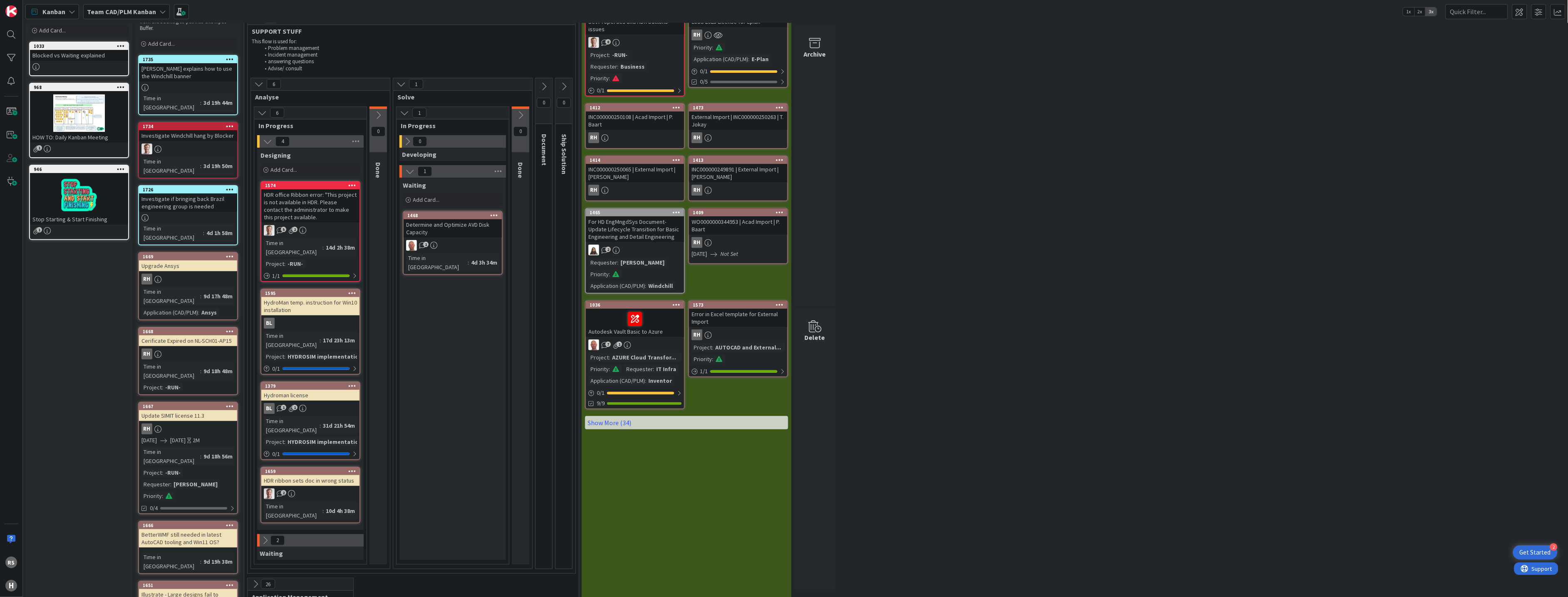
click at [254, 84] on icon at bounding box center [259, 84] width 9 height 9
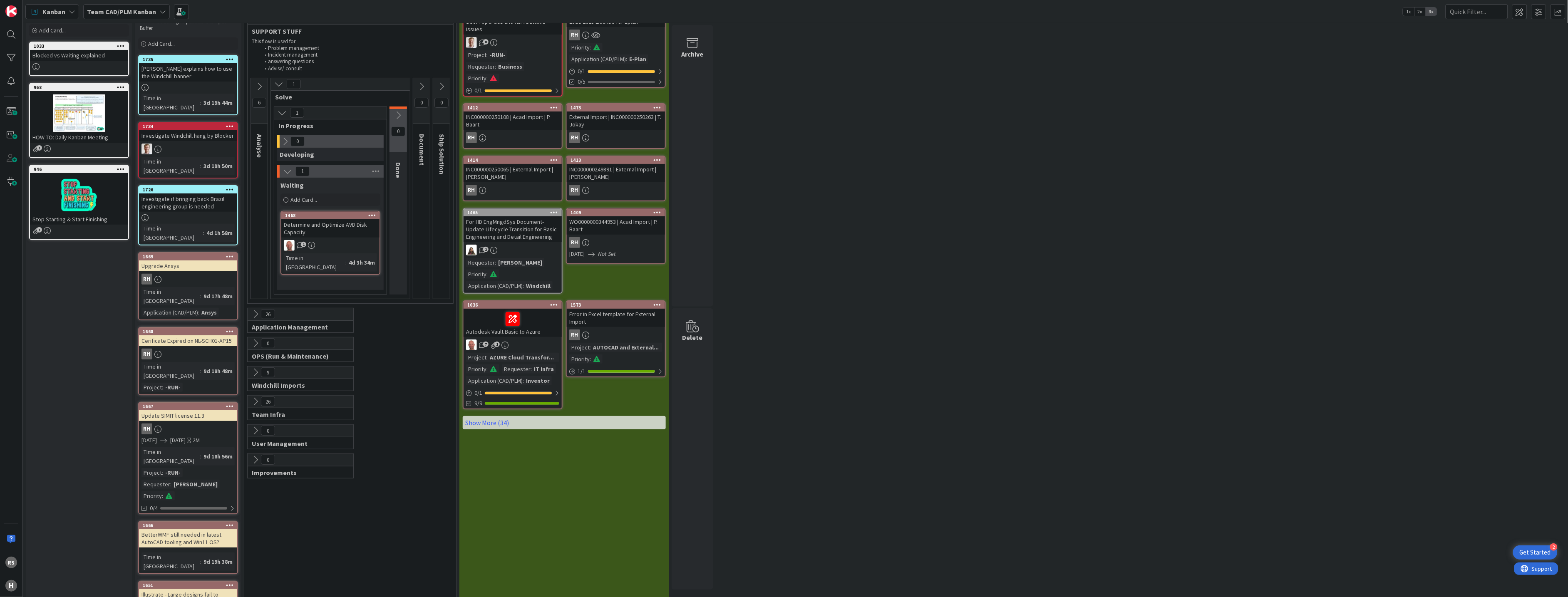
click at [252, 318] on icon at bounding box center [255, 314] width 9 height 9
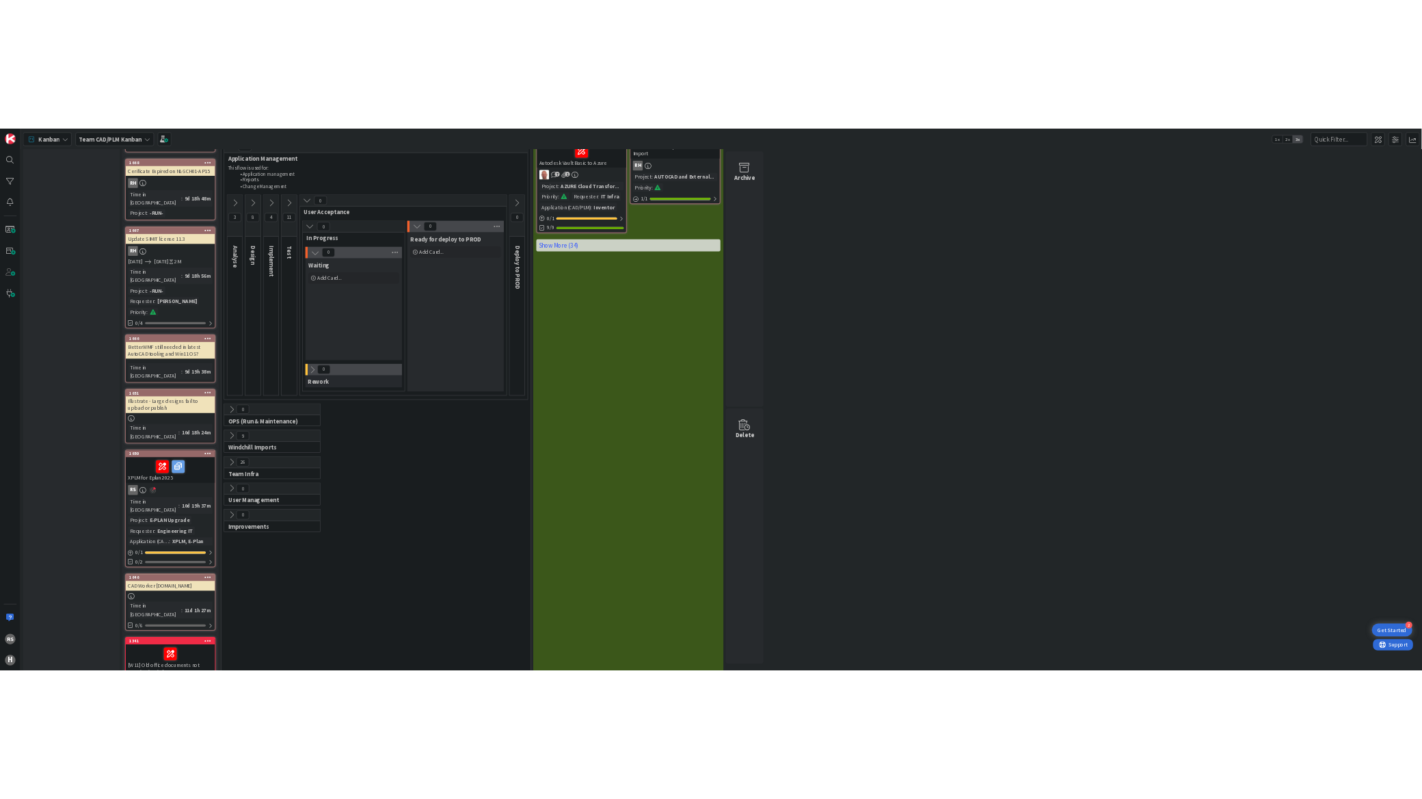
scroll to position [531, 0]
